Goal: Navigation & Orientation: Understand site structure

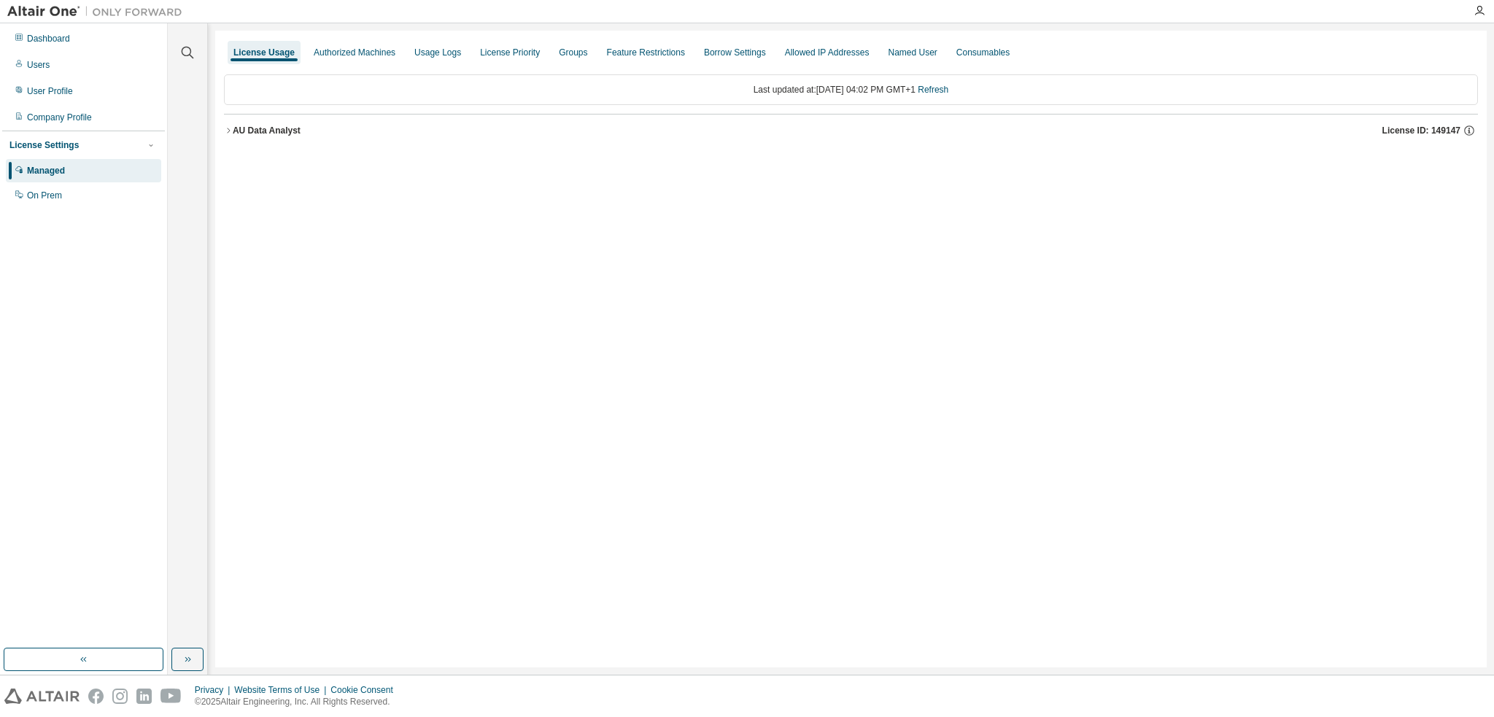
click at [50, 166] on div "Managed" at bounding box center [46, 171] width 38 height 12
click at [61, 142] on div "License Settings" at bounding box center [43, 145] width 69 height 12
click at [375, 56] on div "Authorized Machines" at bounding box center [355, 53] width 82 height 12
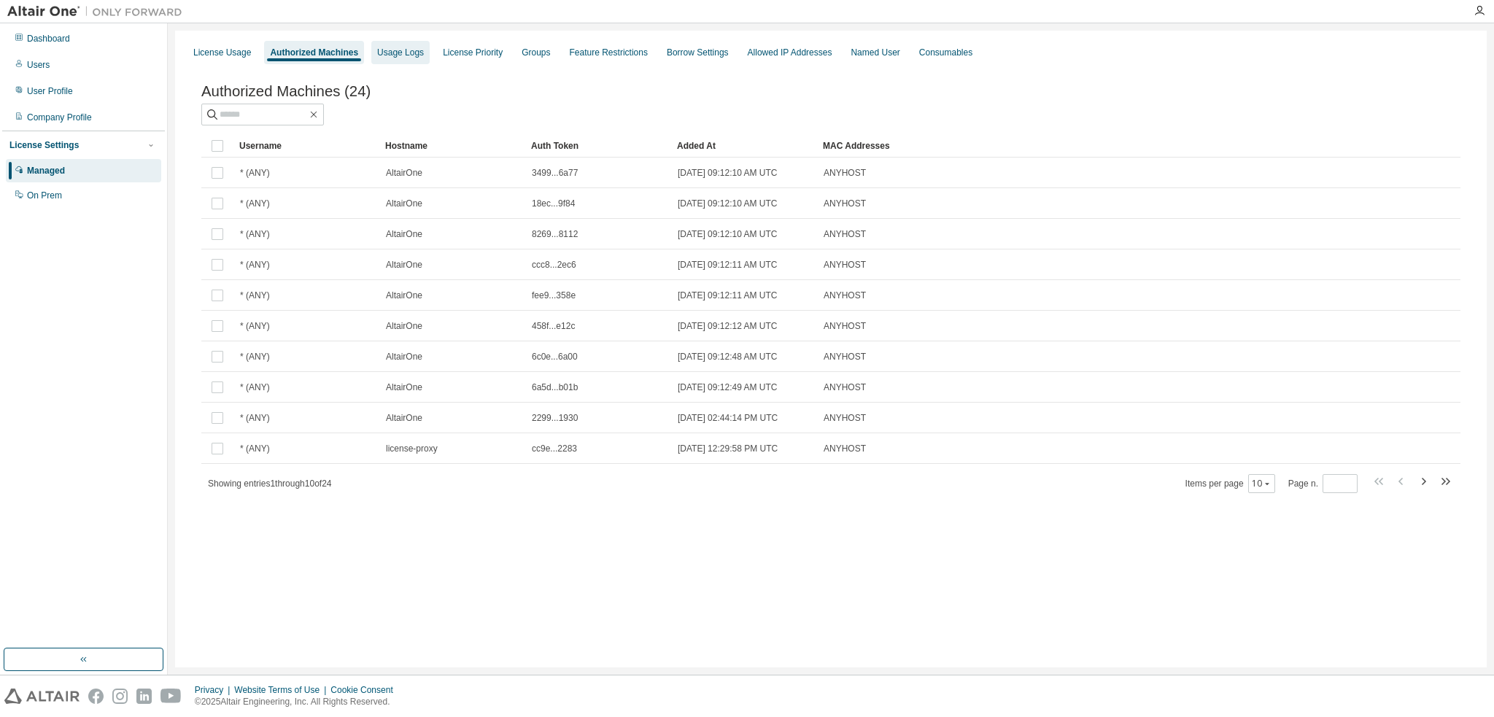
click at [411, 58] on div "Usage Logs" at bounding box center [400, 52] width 58 height 23
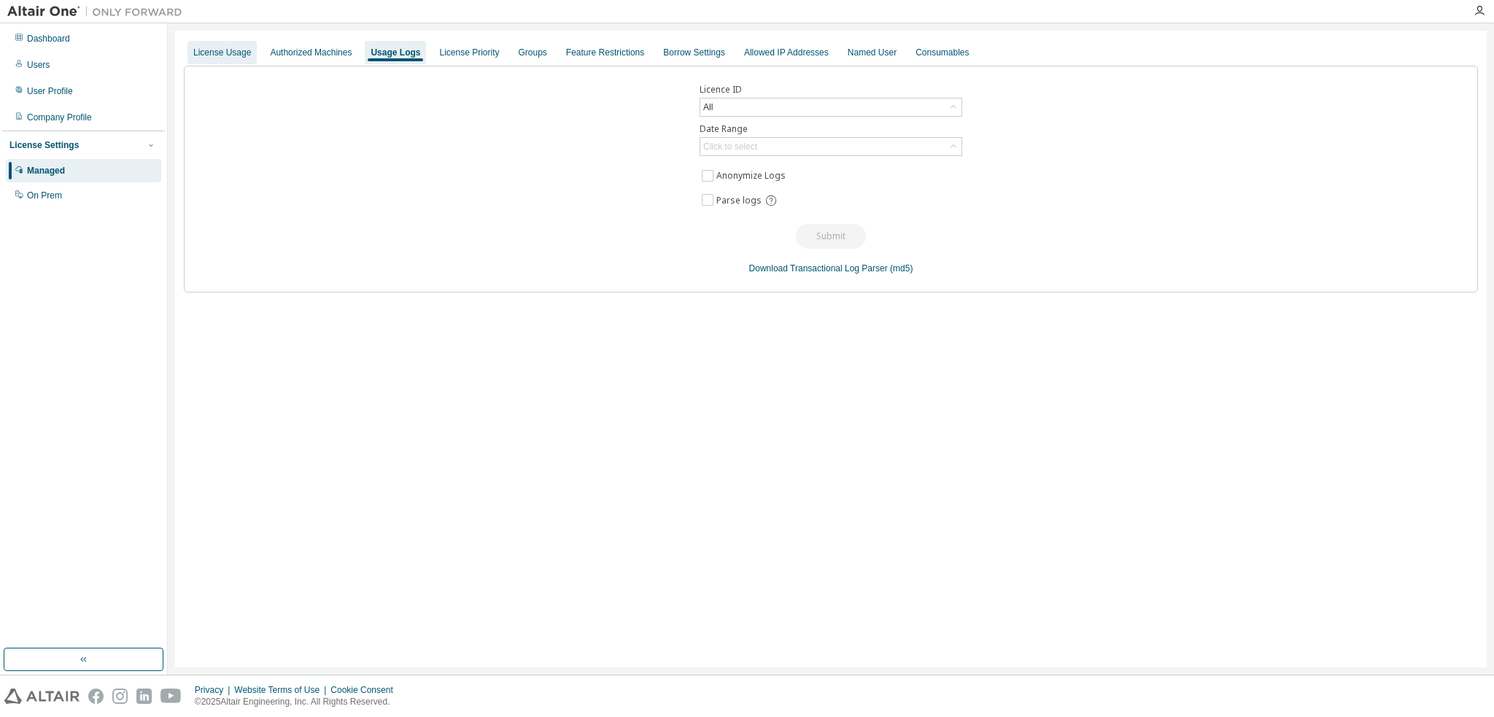
click at [207, 58] on div "License Usage" at bounding box center [222, 52] width 69 height 23
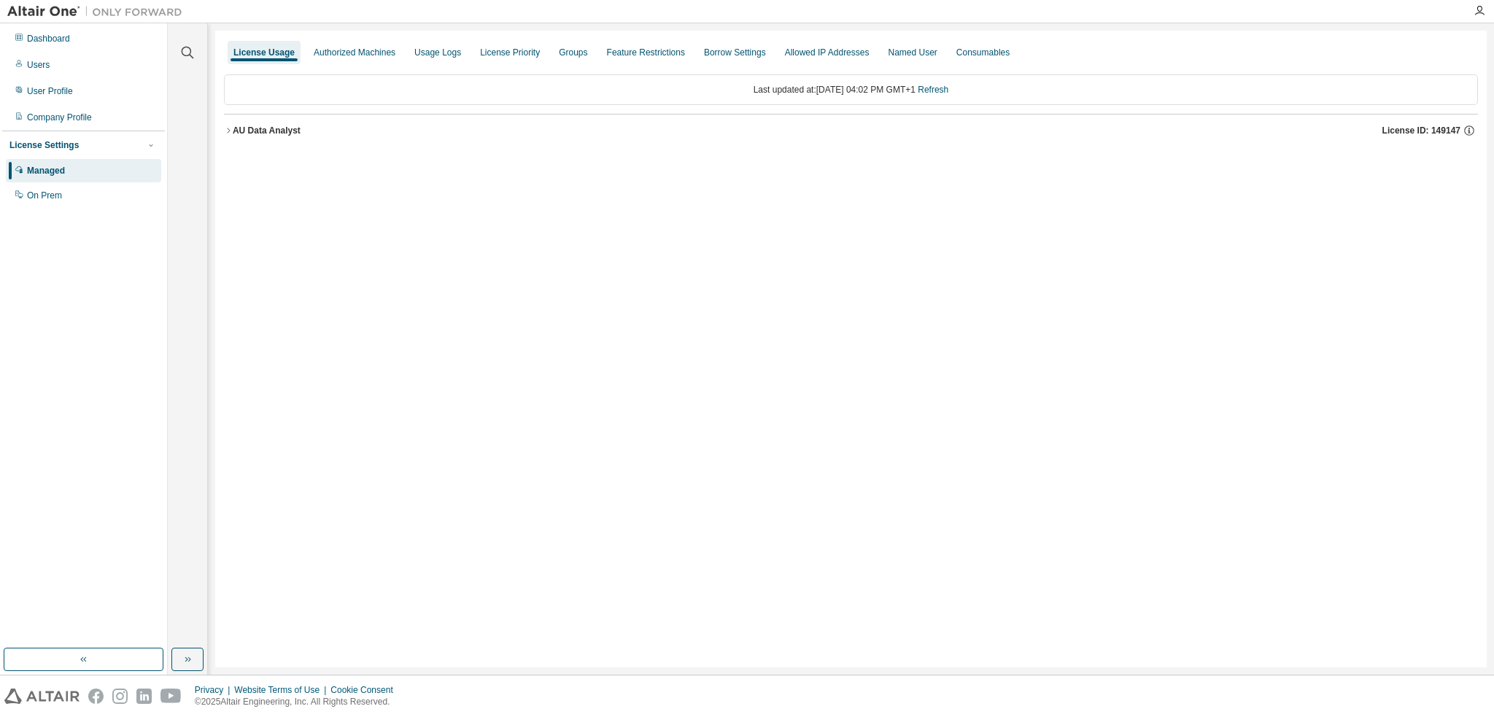
click at [240, 132] on div "AU Data Analyst" at bounding box center [267, 131] width 68 height 12
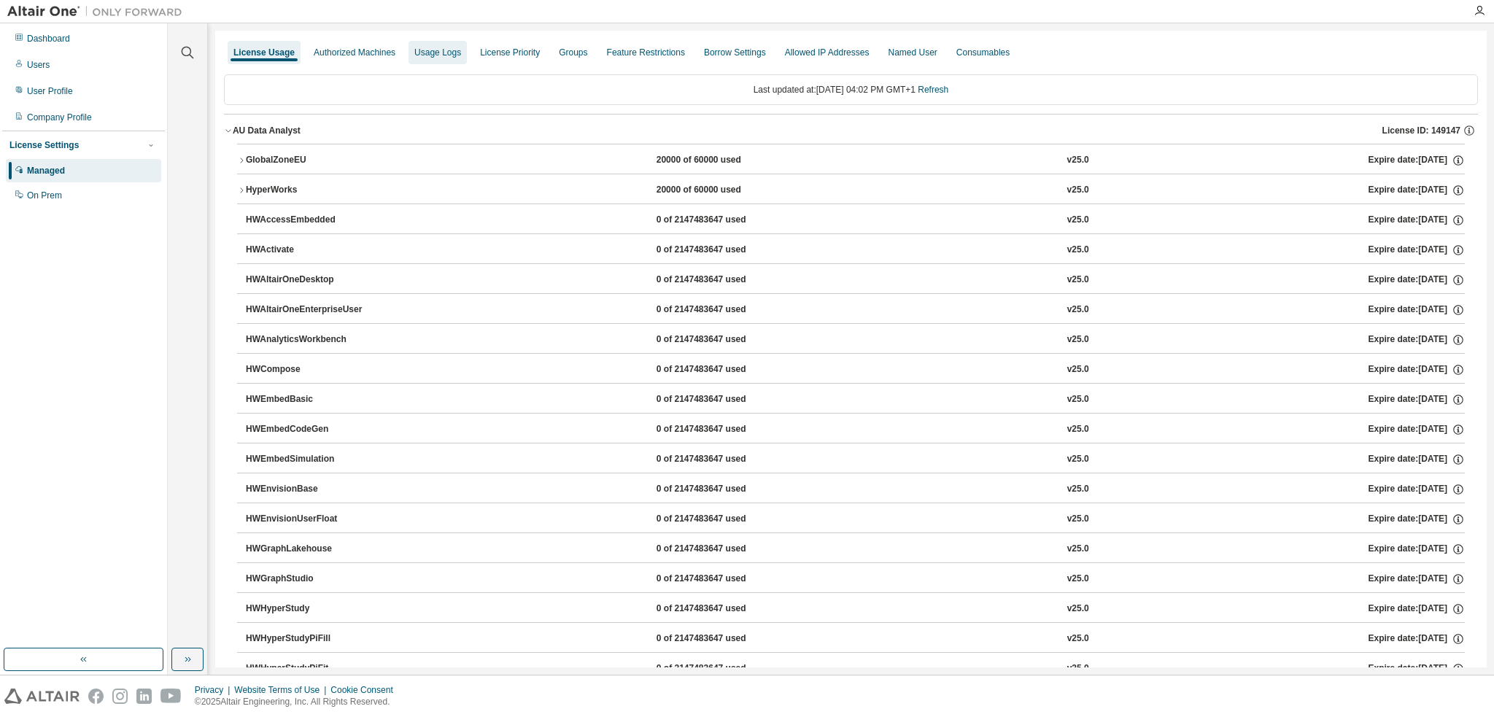
click at [441, 50] on div "Usage Logs" at bounding box center [437, 53] width 47 height 12
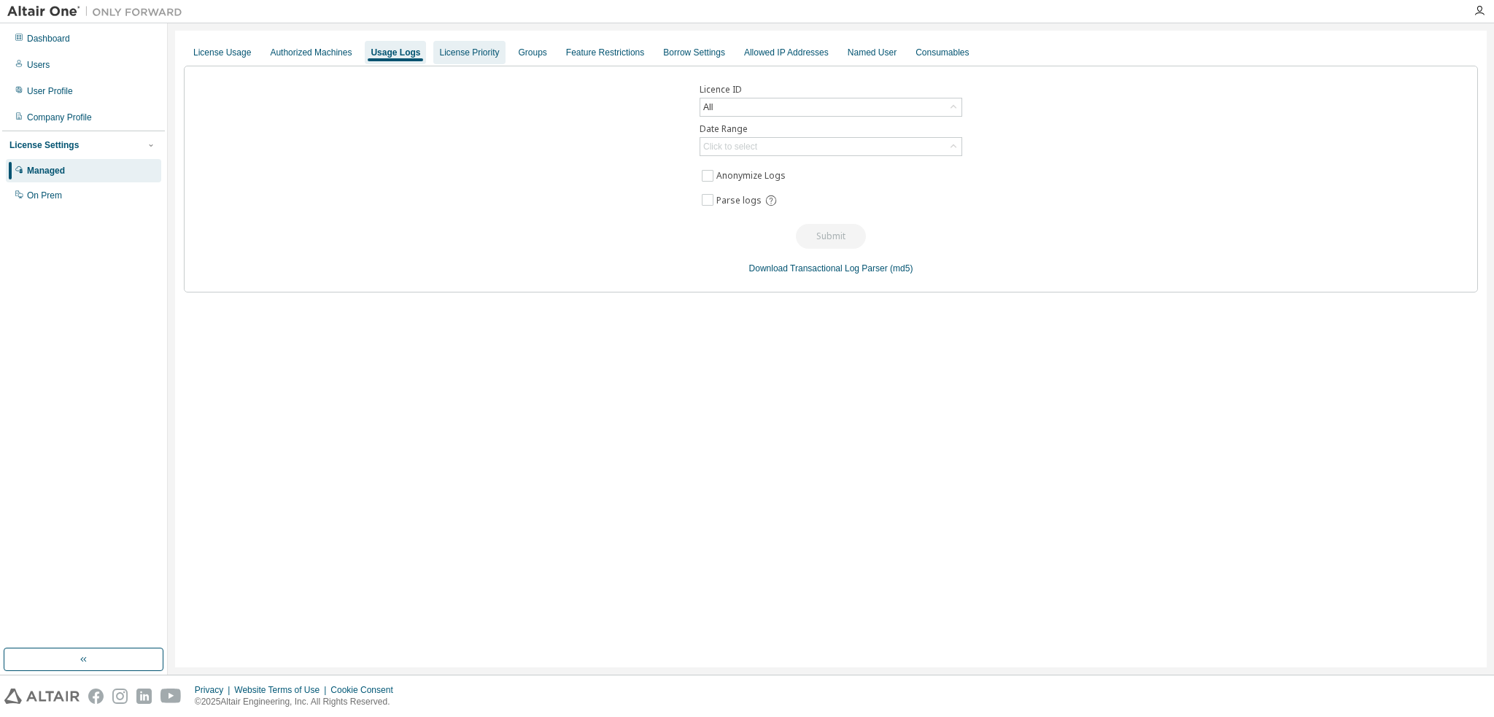
click at [467, 56] on div "License Priority" at bounding box center [469, 53] width 60 height 12
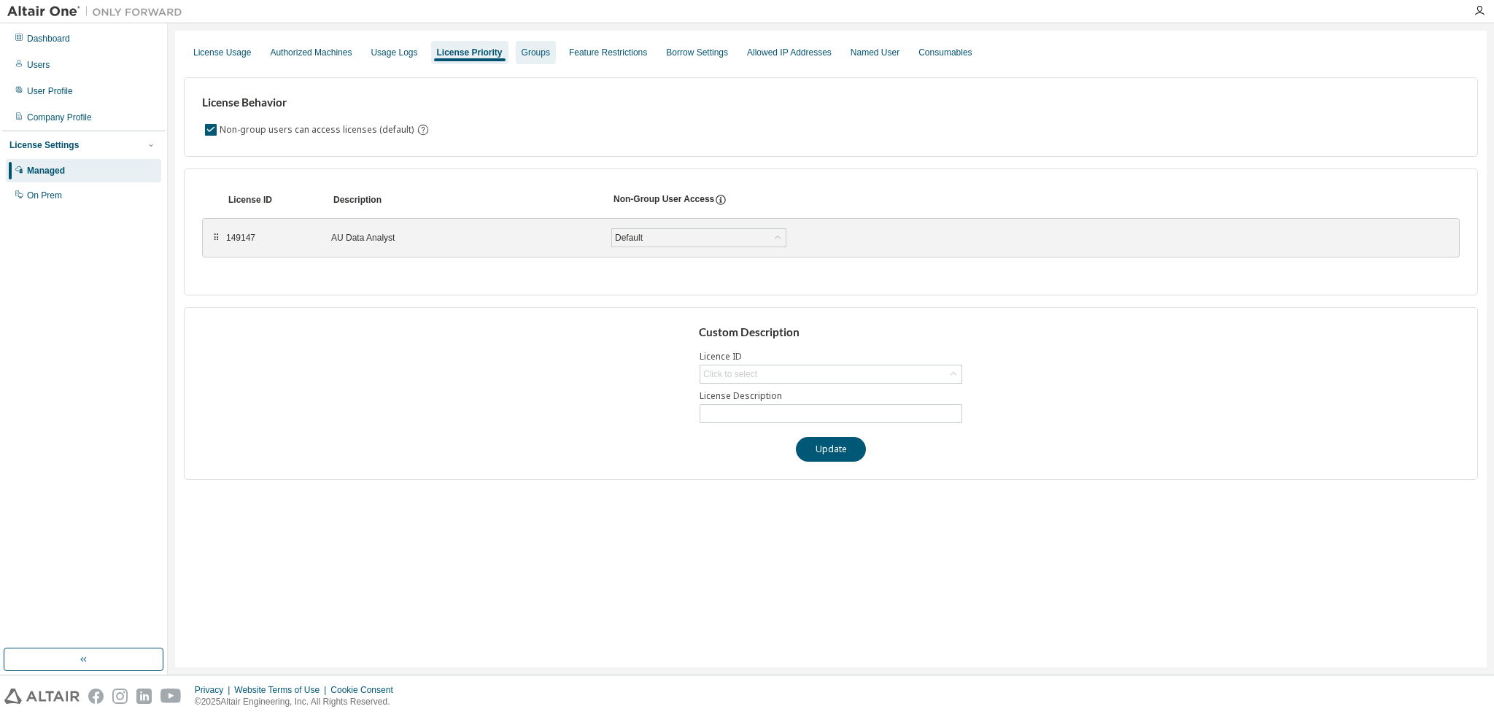
click at [539, 53] on div "Groups" at bounding box center [536, 53] width 28 height 12
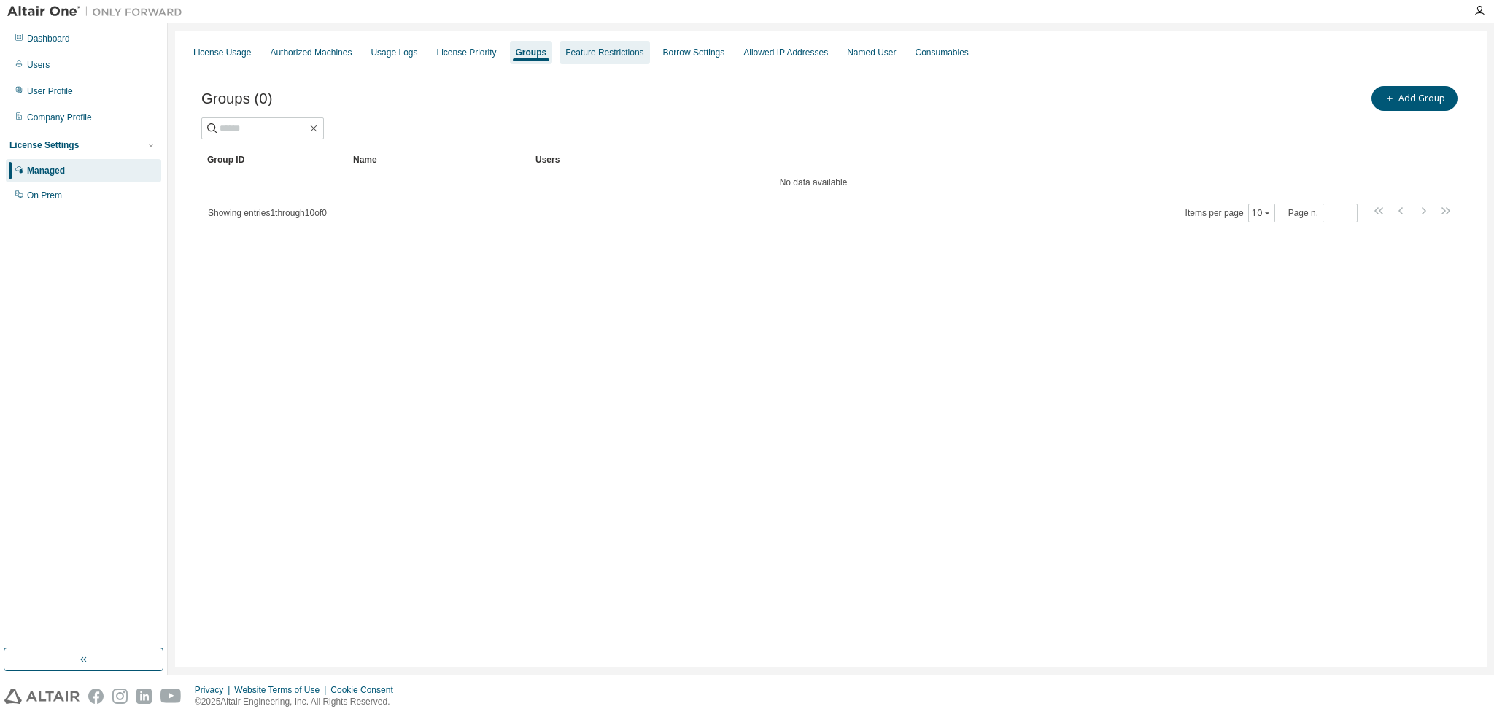
click at [582, 50] on div "Feature Restrictions" at bounding box center [605, 53] width 78 height 12
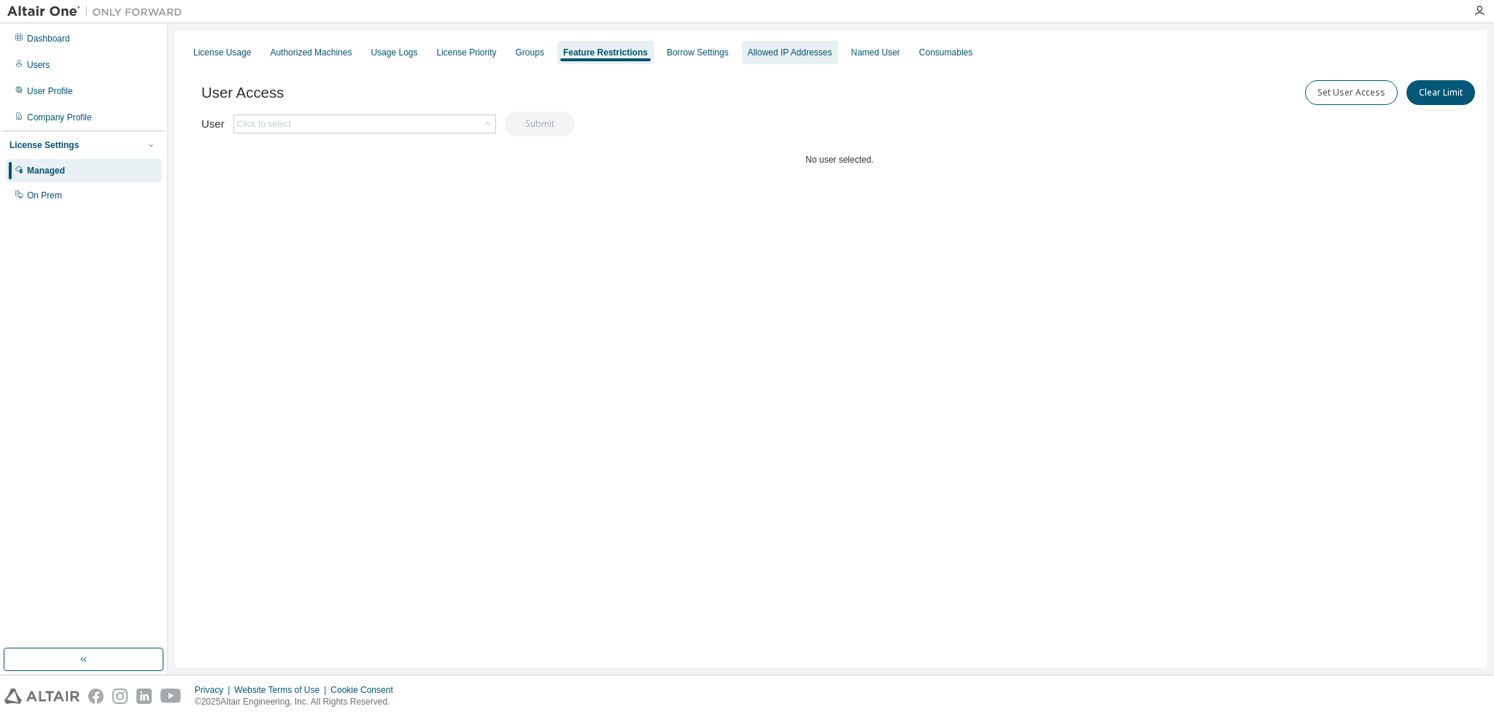
click at [771, 50] on div "Allowed IP Addresses" at bounding box center [790, 53] width 85 height 12
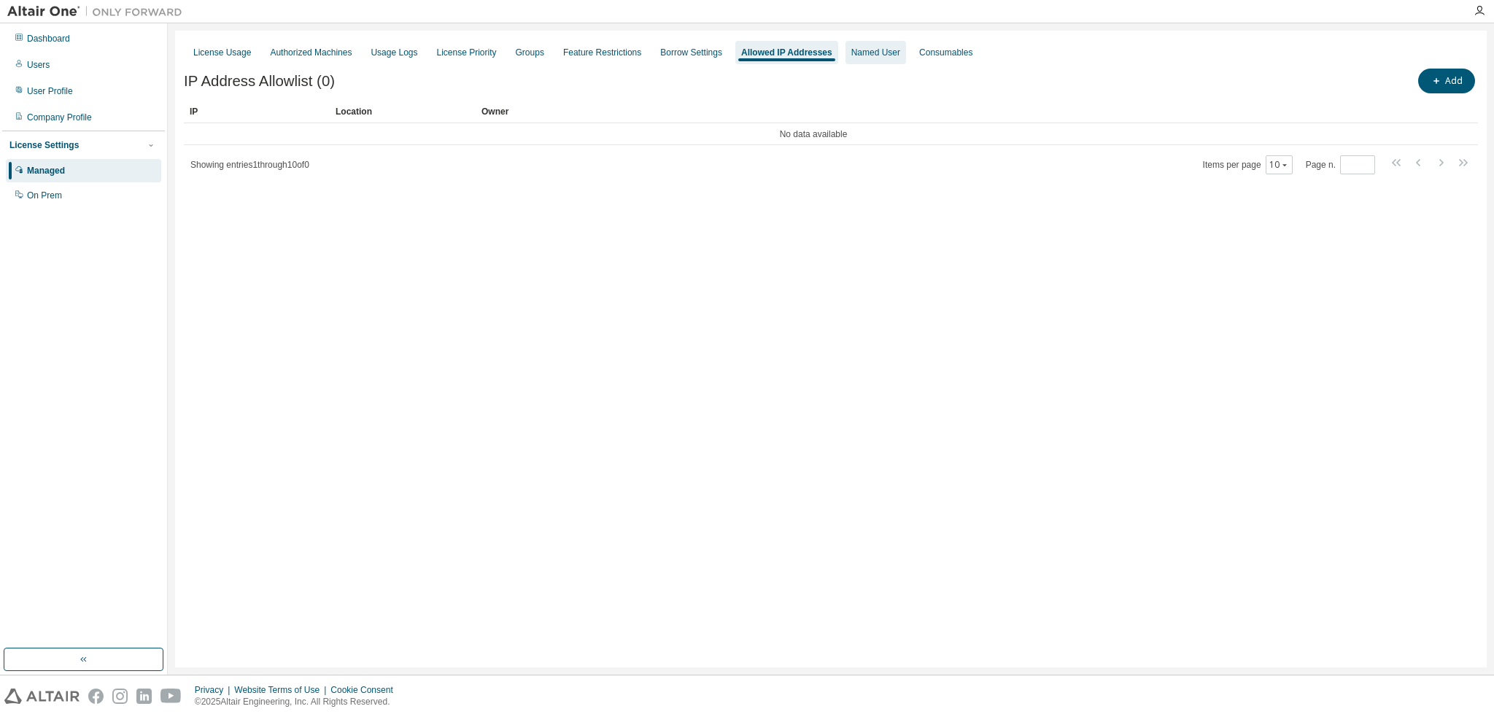
click at [846, 56] on div "Named User" at bounding box center [876, 52] width 61 height 23
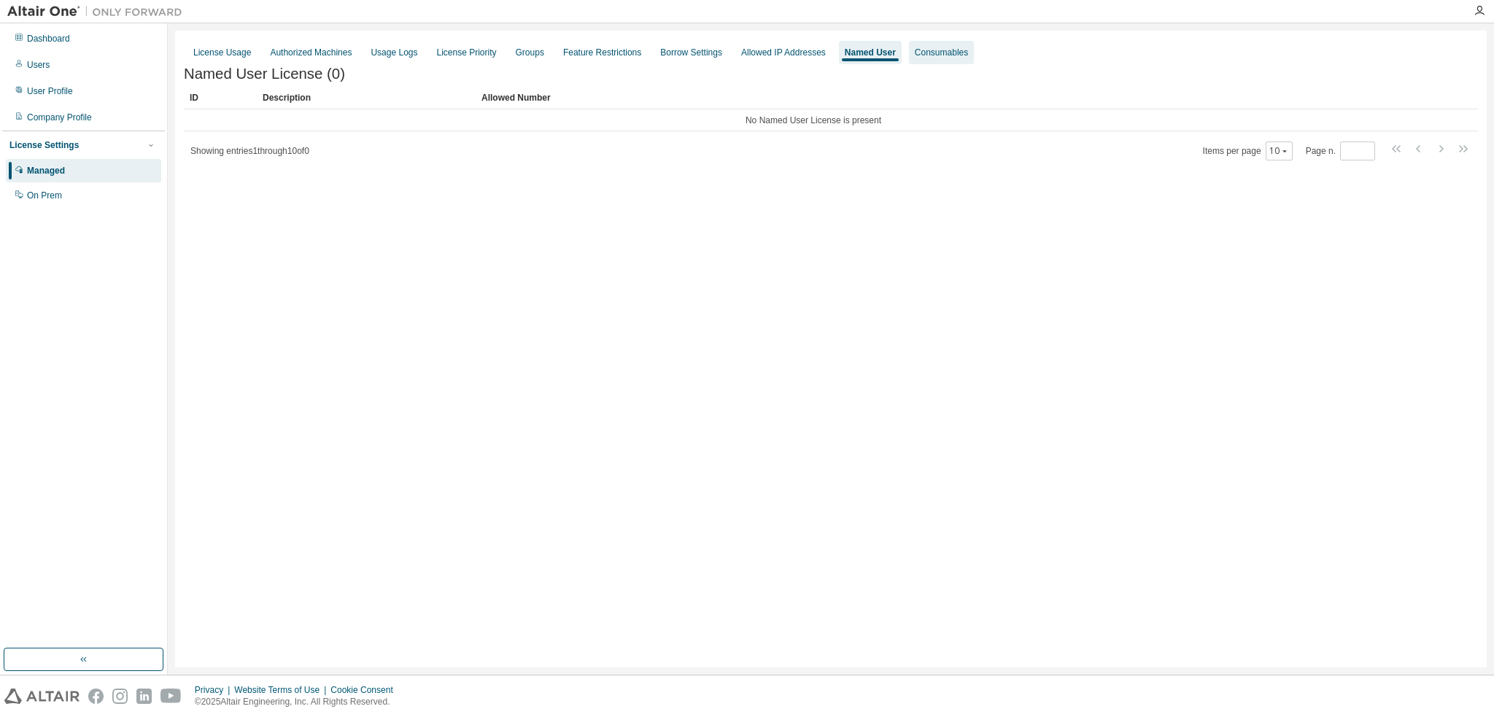
click at [936, 62] on div "Consumables" at bounding box center [941, 52] width 65 height 23
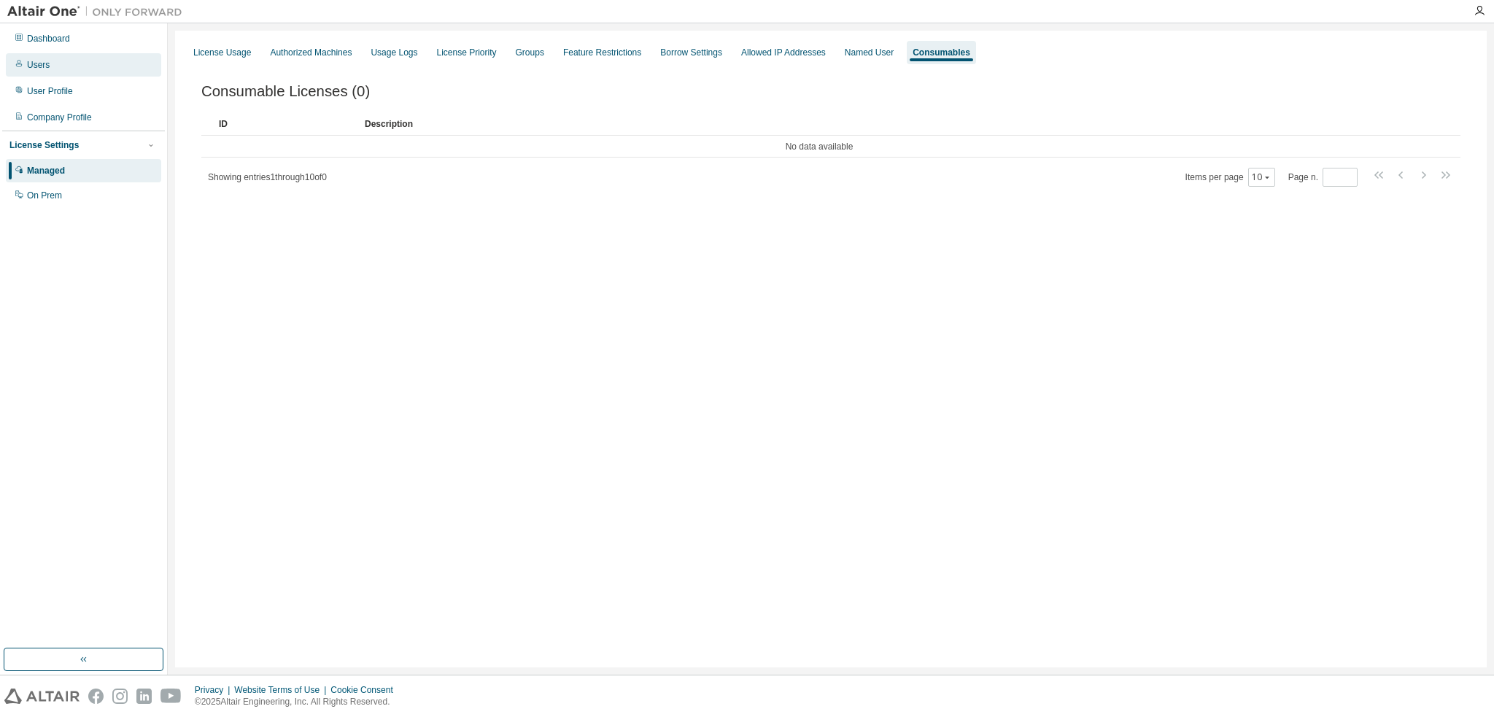
click at [50, 57] on div "Users" at bounding box center [83, 64] width 155 height 23
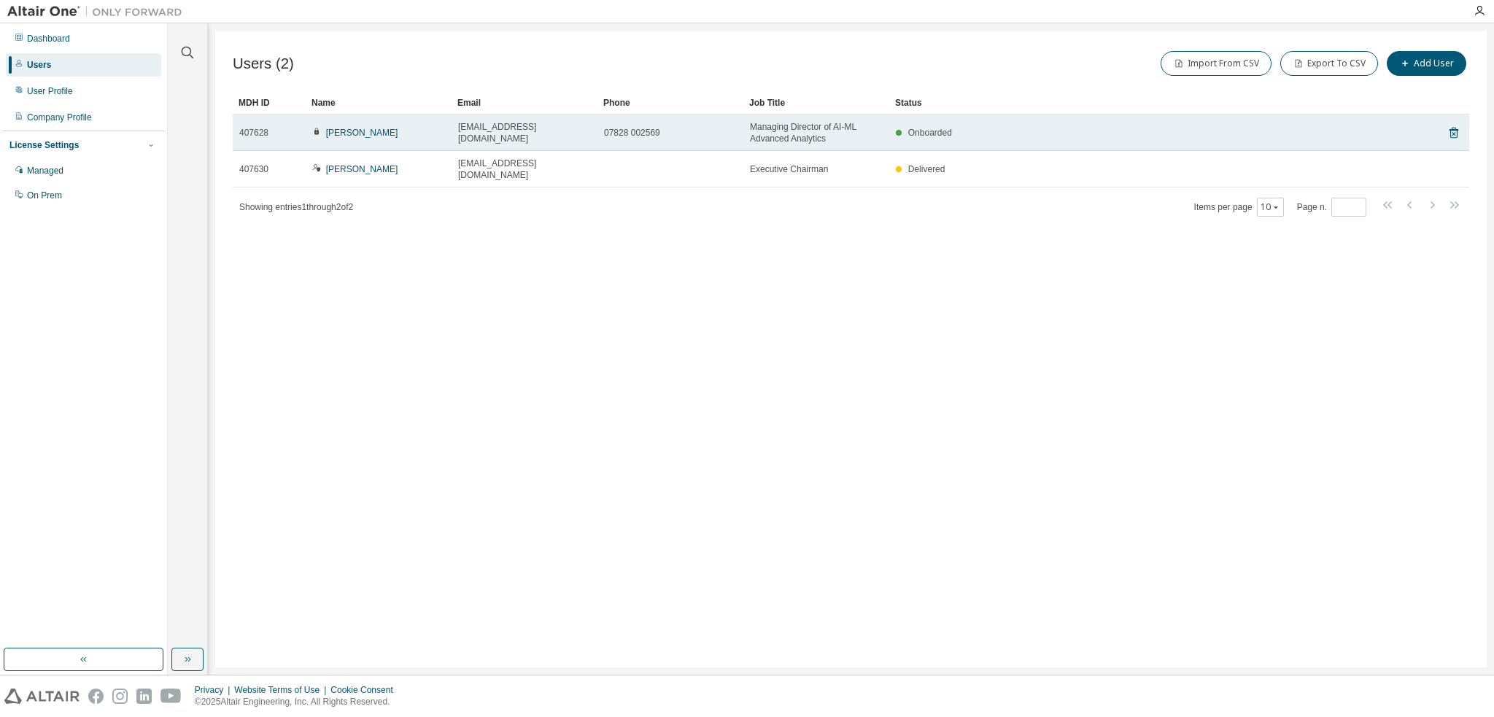
click at [325, 131] on span "[PERSON_NAME]" at bounding box center [354, 133] width 85 height 12
click at [333, 131] on link "[PERSON_NAME]" at bounding box center [362, 133] width 72 height 10
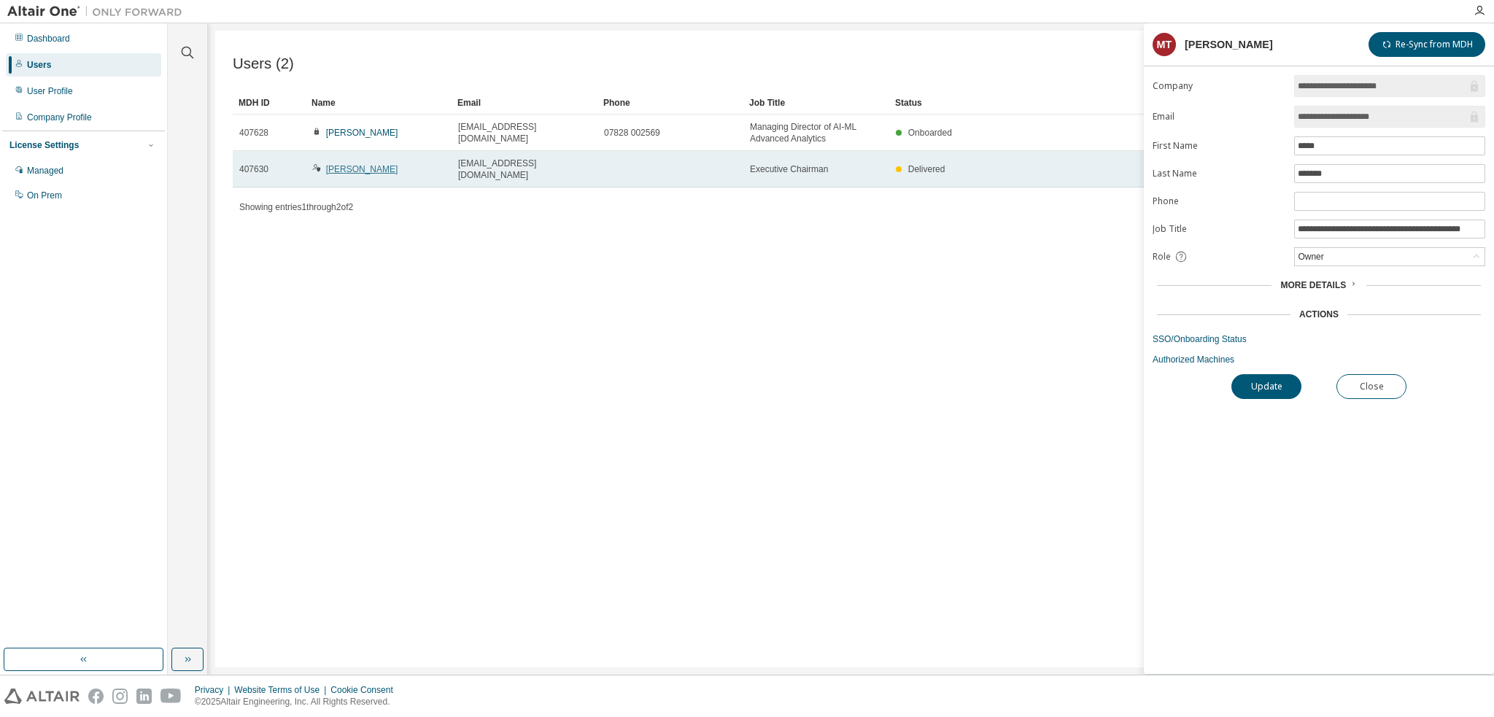
click at [353, 168] on link "[PERSON_NAME]" at bounding box center [362, 169] width 72 height 10
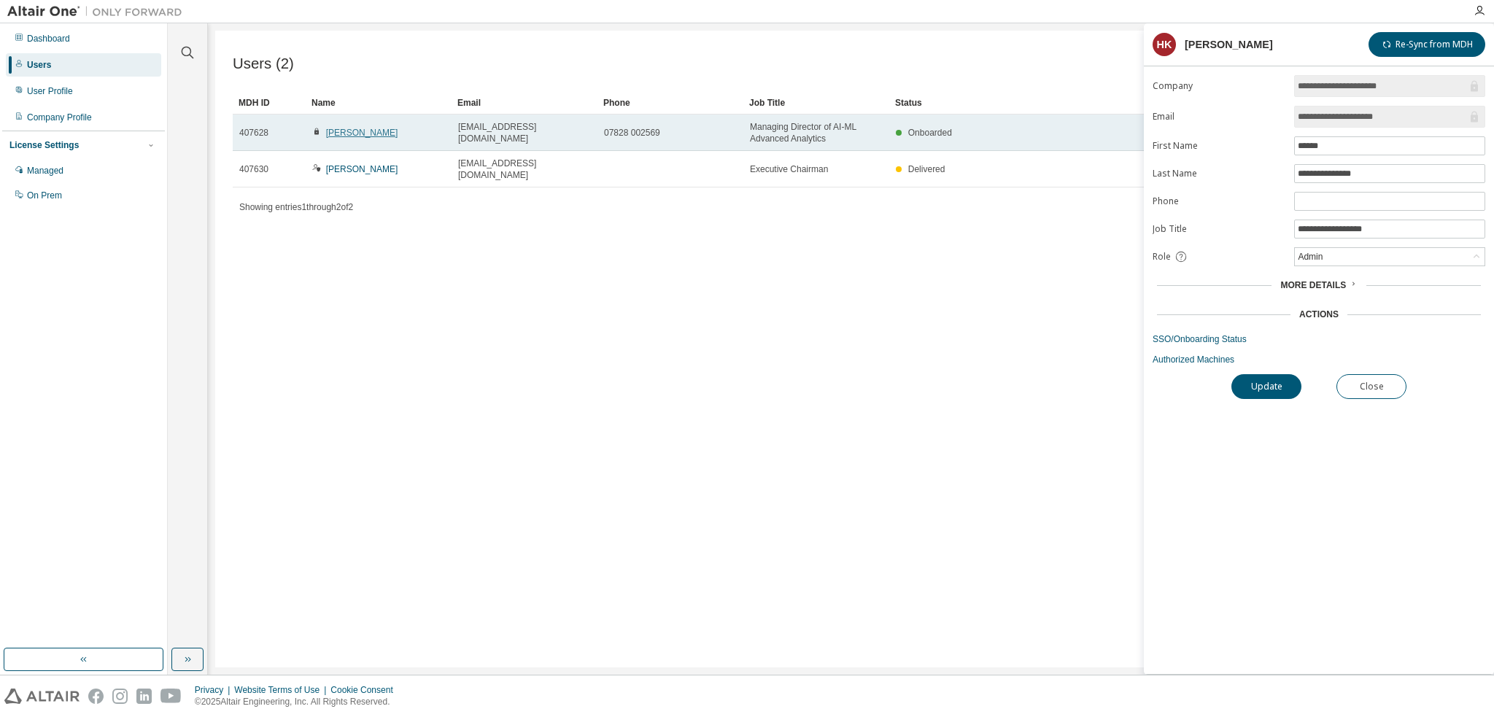
click at [358, 135] on link "[PERSON_NAME]" at bounding box center [362, 133] width 72 height 10
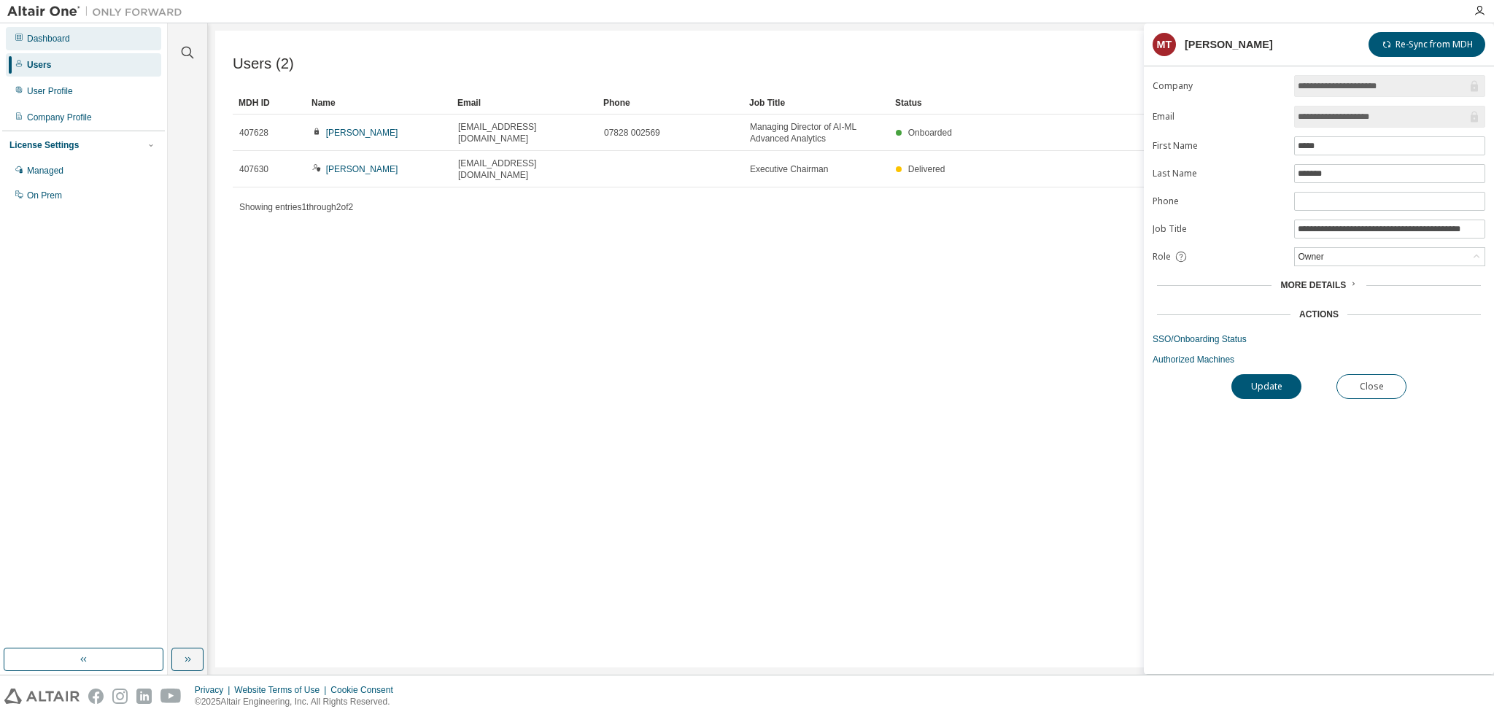
click at [42, 39] on div "Dashboard" at bounding box center [48, 39] width 43 height 12
